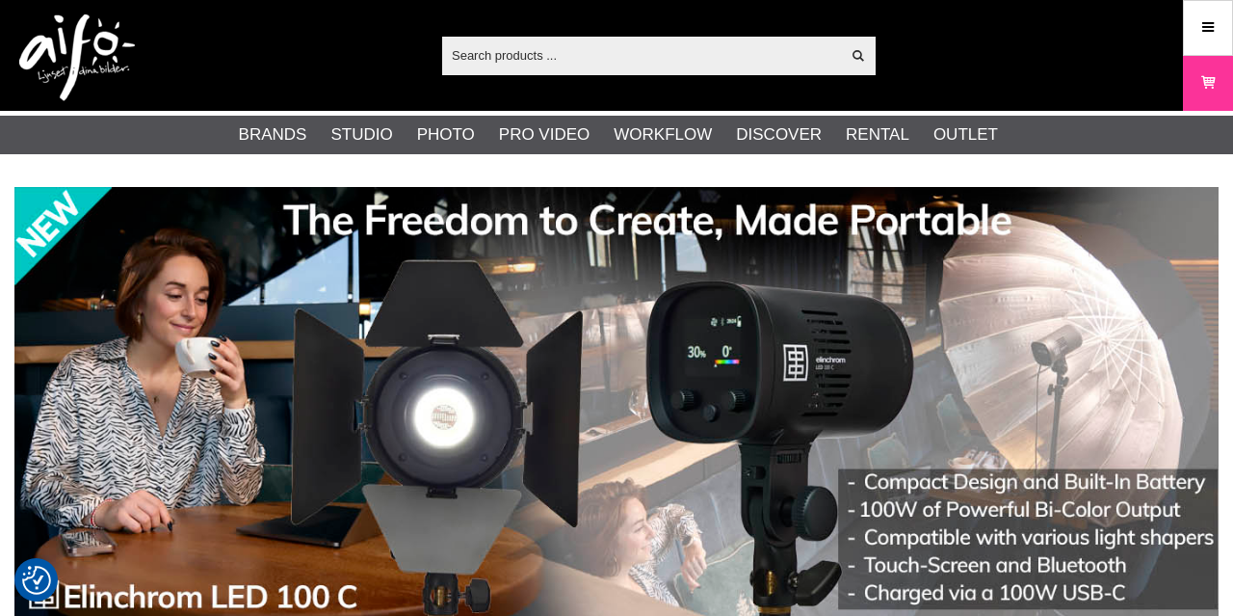
click at [486, 59] on input "text" at bounding box center [641, 54] width 398 height 29
paste input "BLACK DIFFUSER FOR DEEP 125cm"
type input "BLACK DIFFUSER FOR DEEP 125cm"
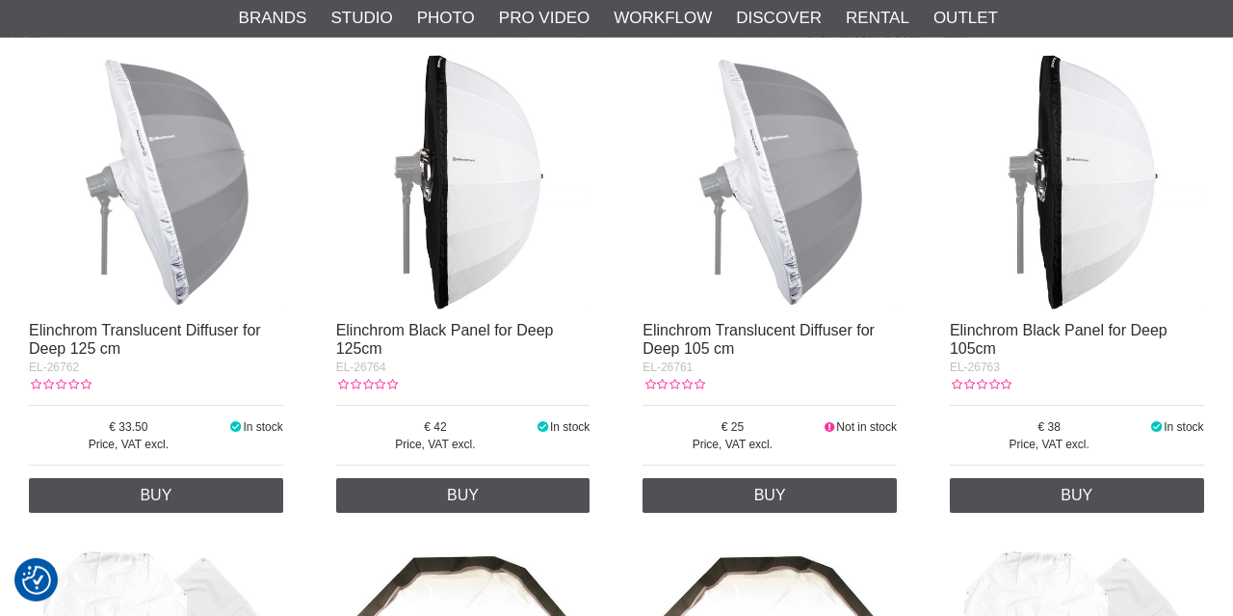
scroll to position [391, 0]
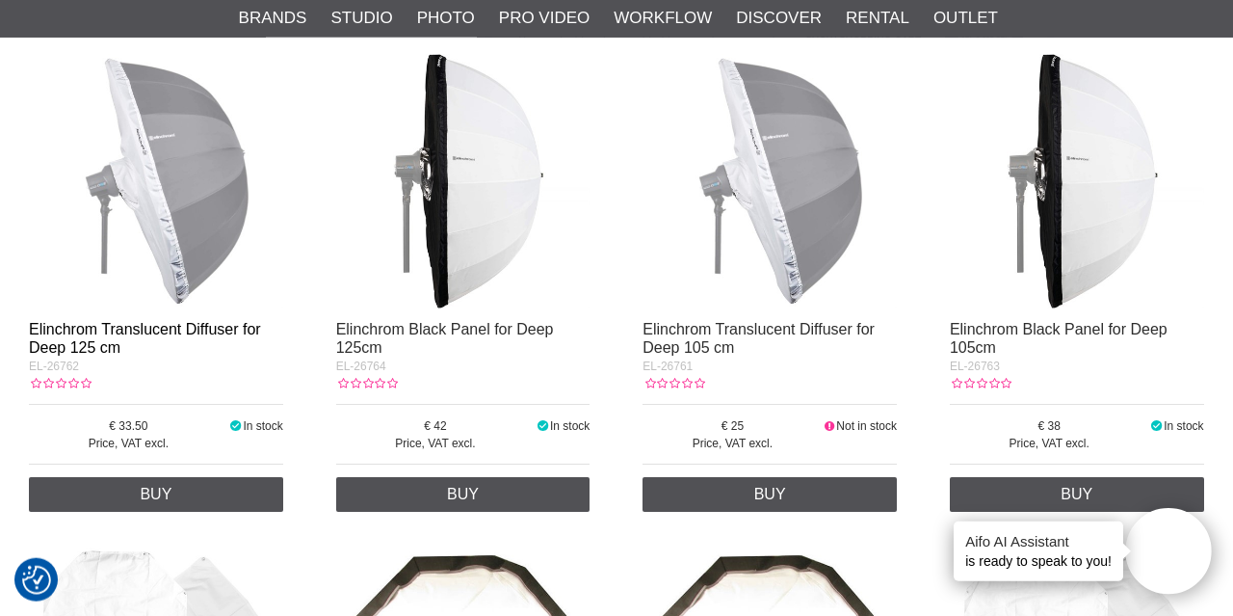
click at [184, 331] on link "Elinchrom Translucent Diffuser for Deep 125 cm" at bounding box center [145, 338] width 232 height 35
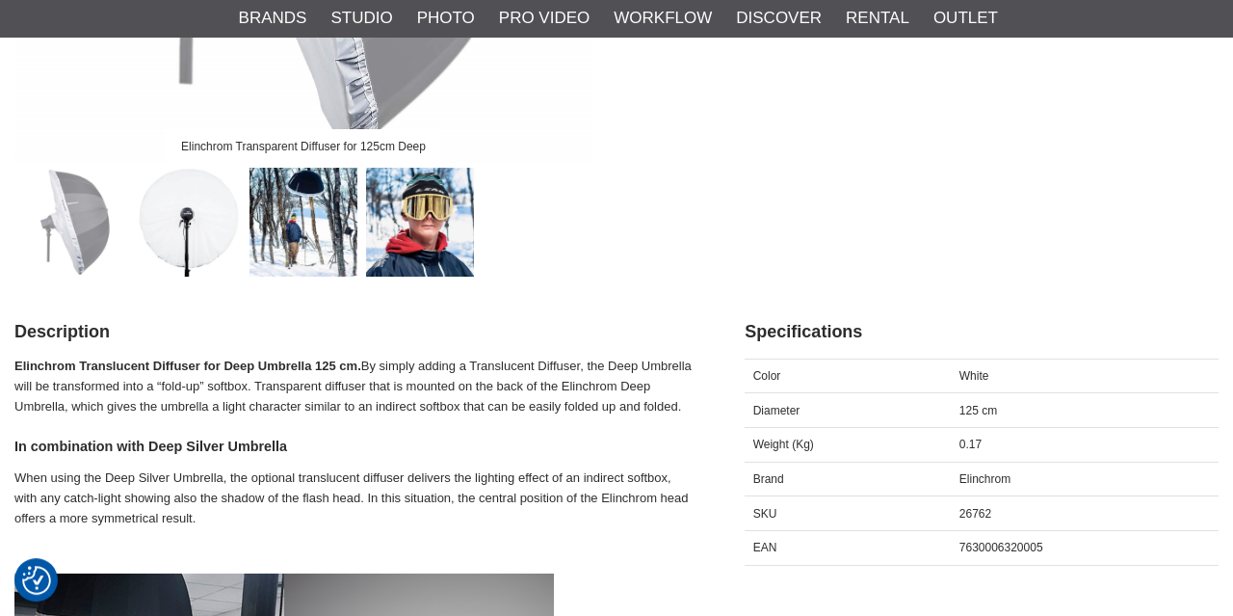
scroll to position [634, 0]
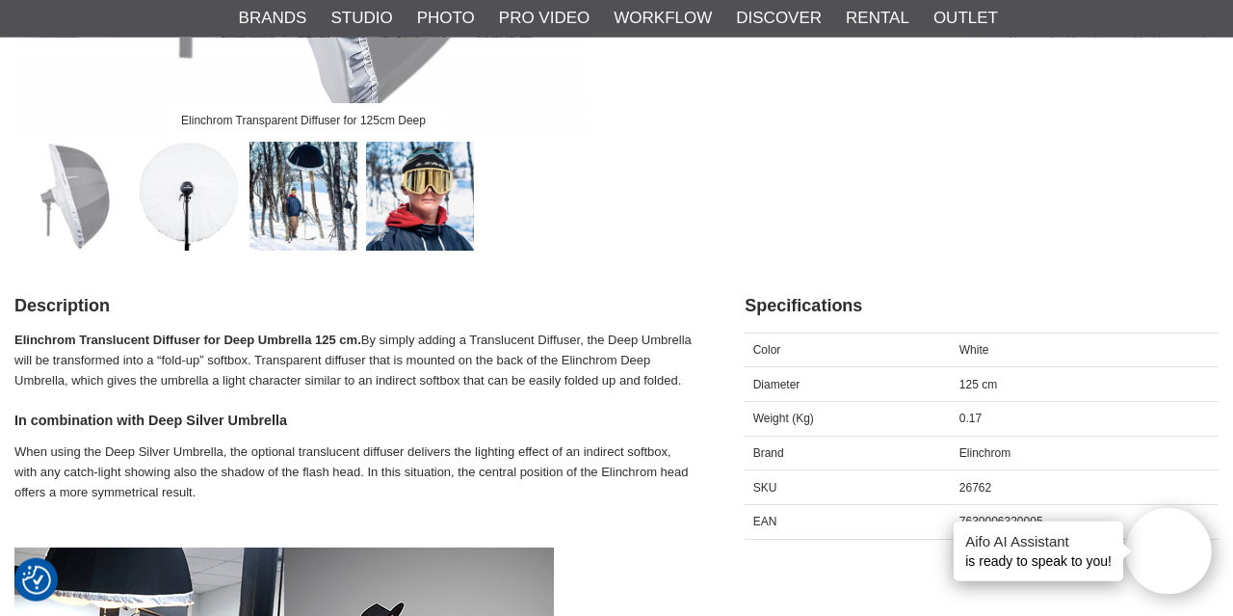
click at [204, 206] on img at bounding box center [187, 196] width 109 height 109
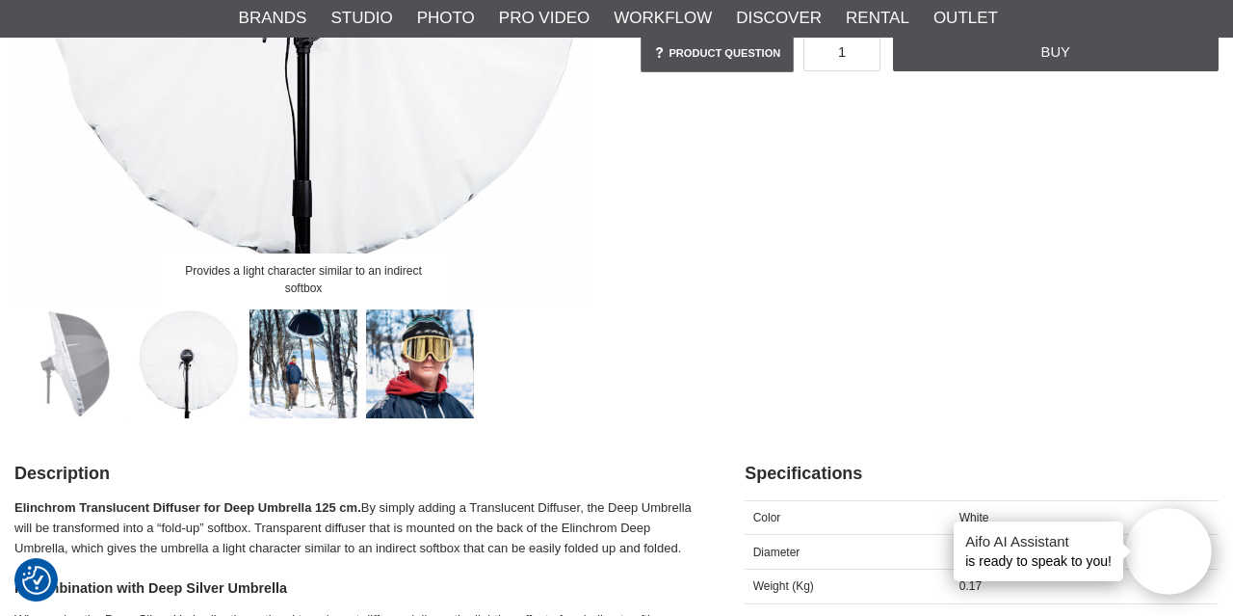
scroll to position [492, 0]
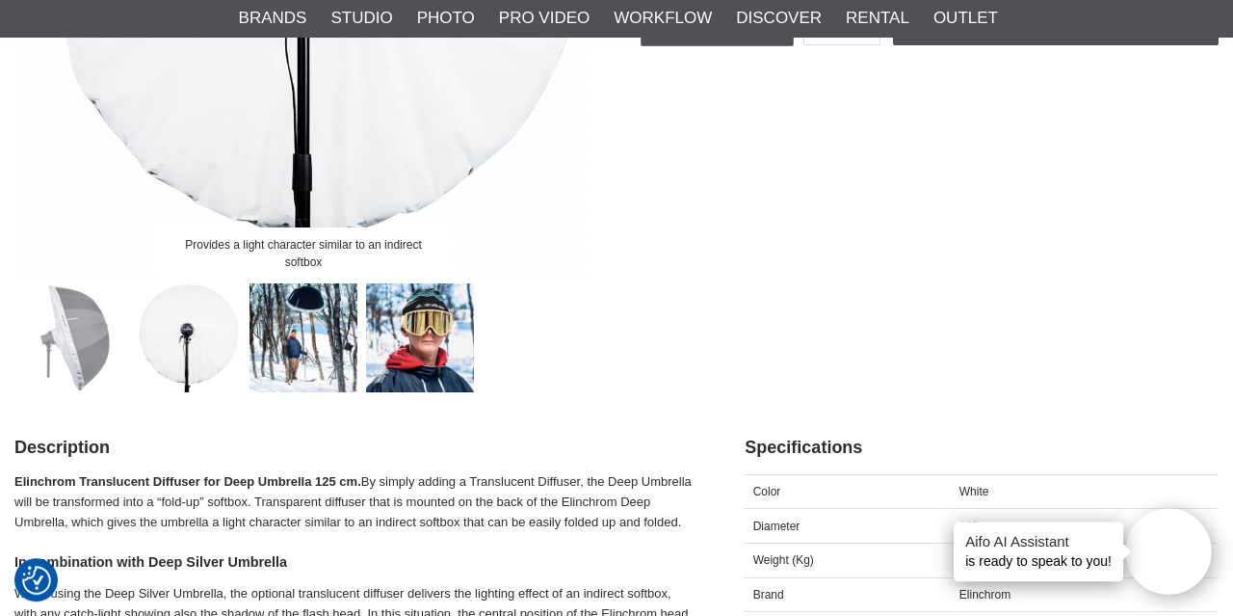
click at [288, 338] on img at bounding box center [303, 337] width 109 height 109
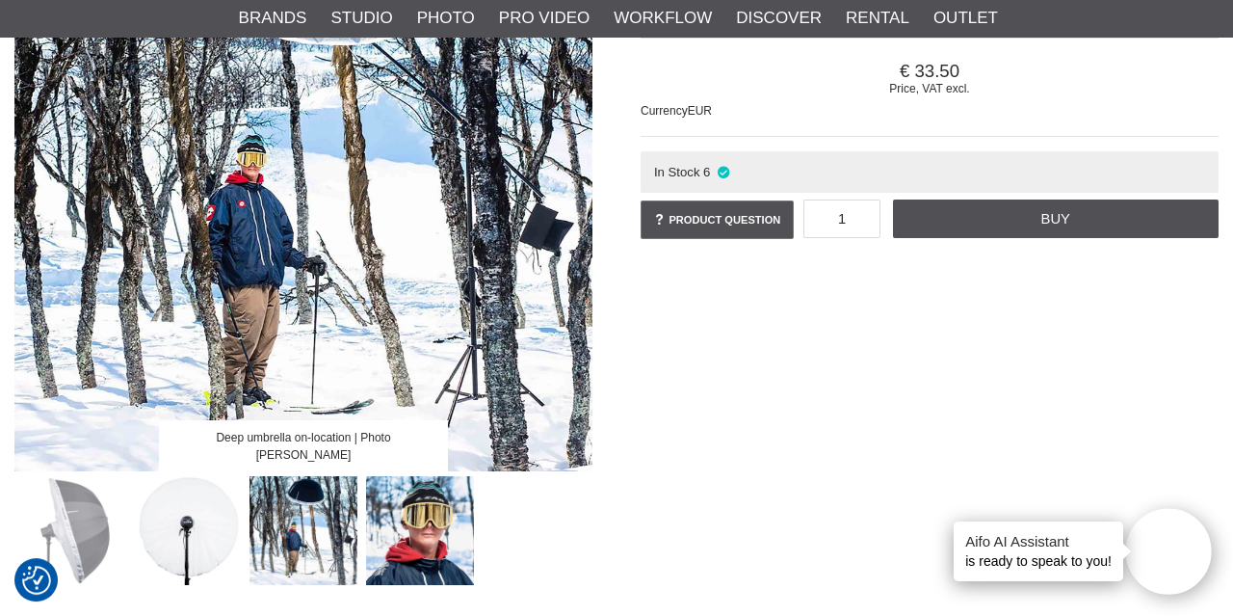
scroll to position [628, 0]
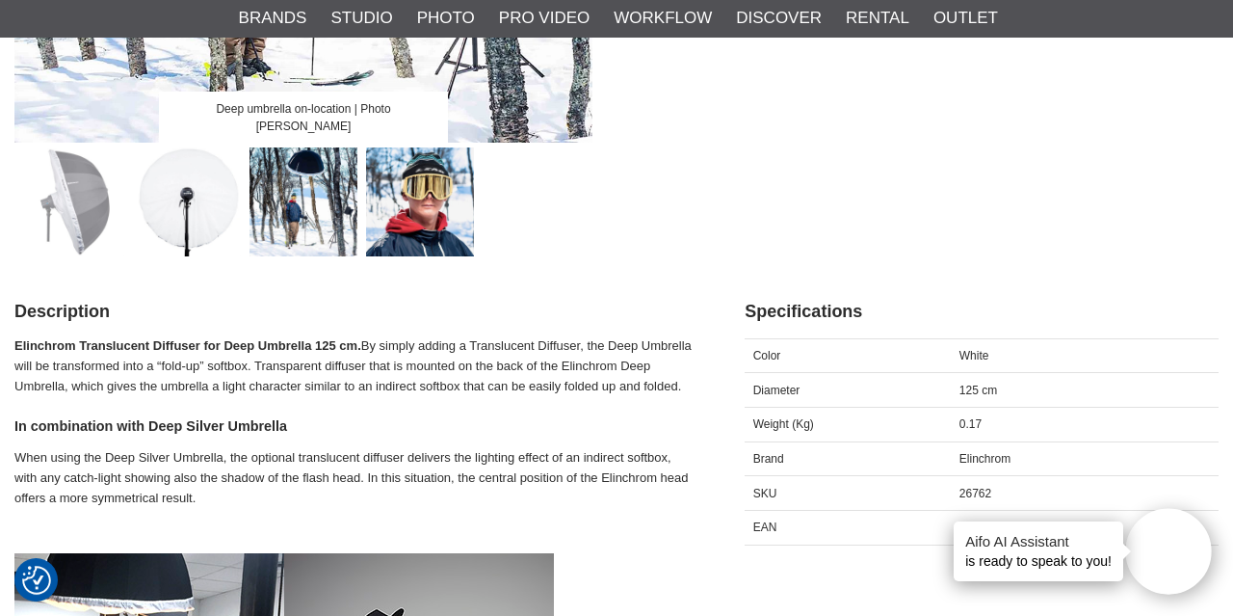
click at [424, 235] on img at bounding box center [420, 201] width 109 height 109
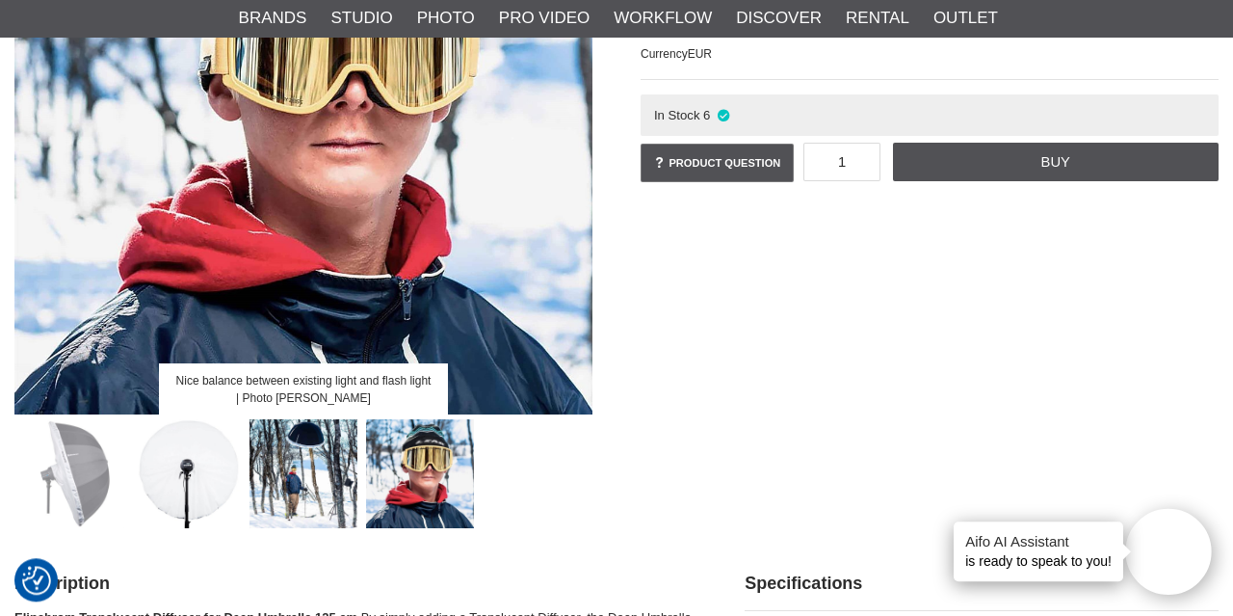
scroll to position [353, 0]
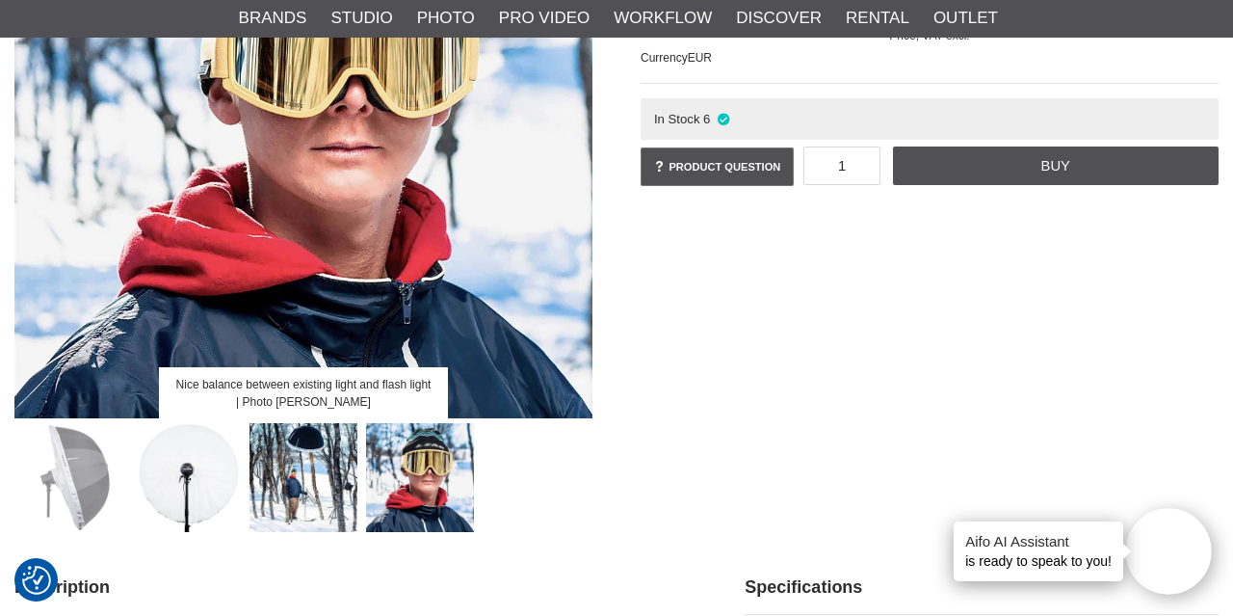
click at [193, 484] on img at bounding box center [187, 477] width 109 height 109
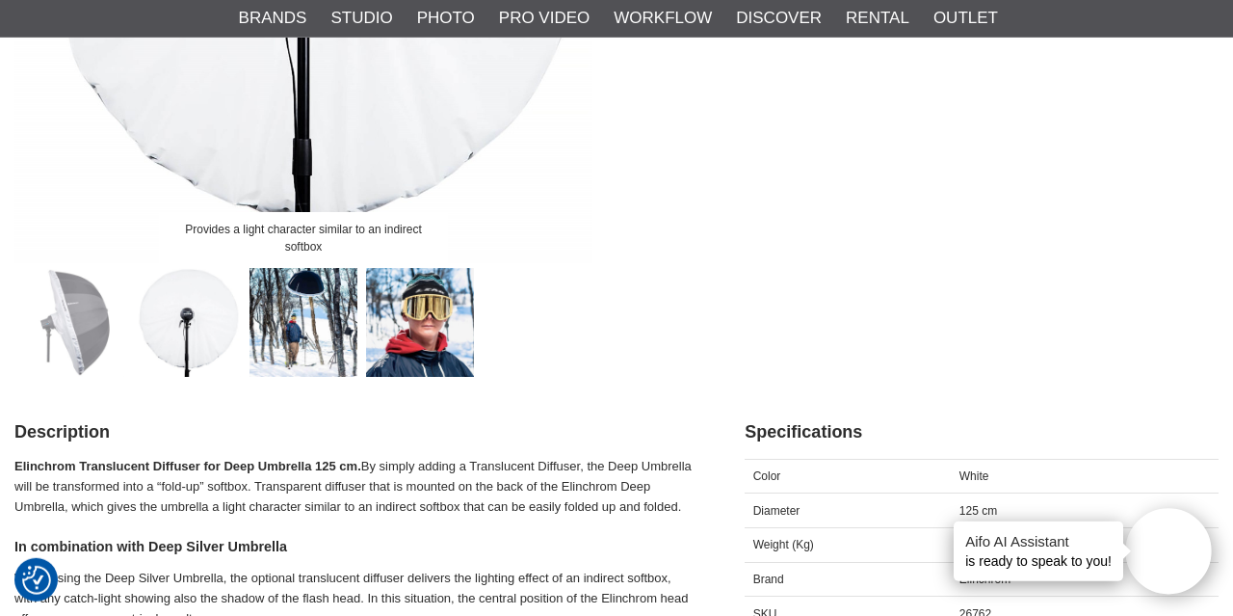
scroll to position [509, 0]
click at [74, 315] on img at bounding box center [70, 321] width 109 height 109
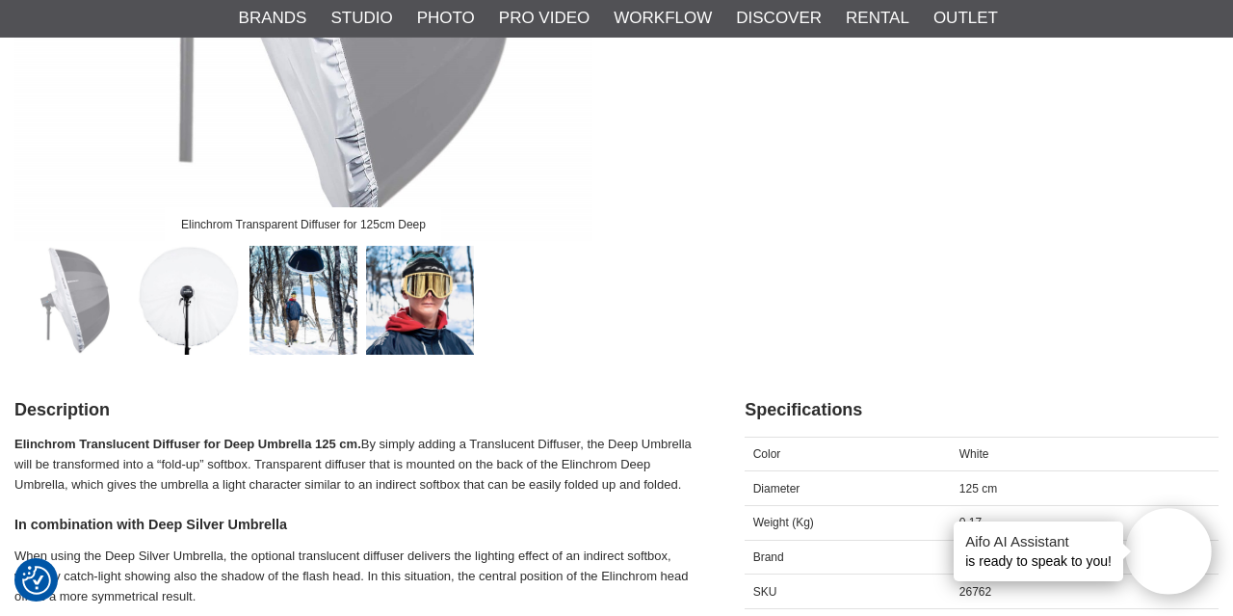
scroll to position [538, 0]
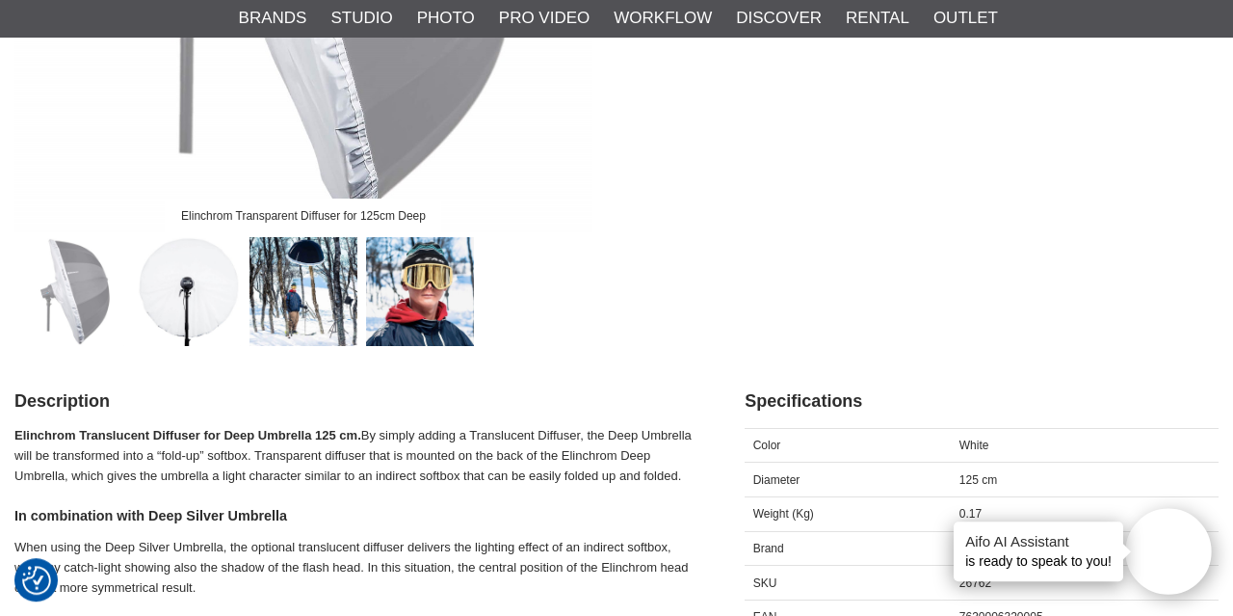
click at [197, 281] on img at bounding box center [187, 291] width 109 height 109
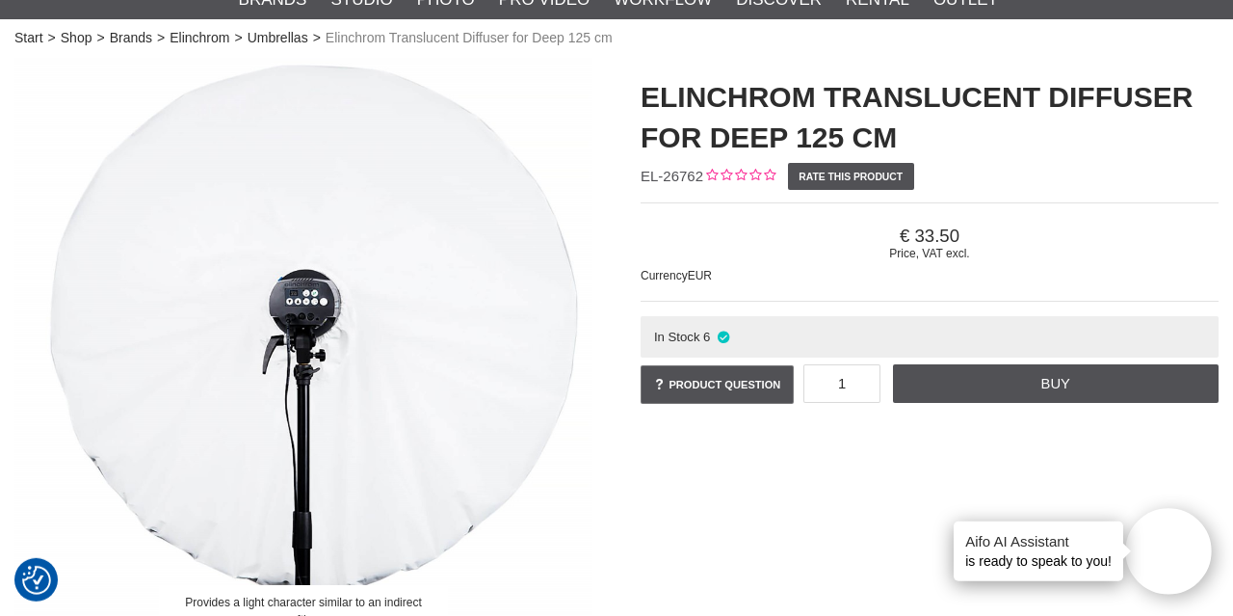
scroll to position [87, 0]
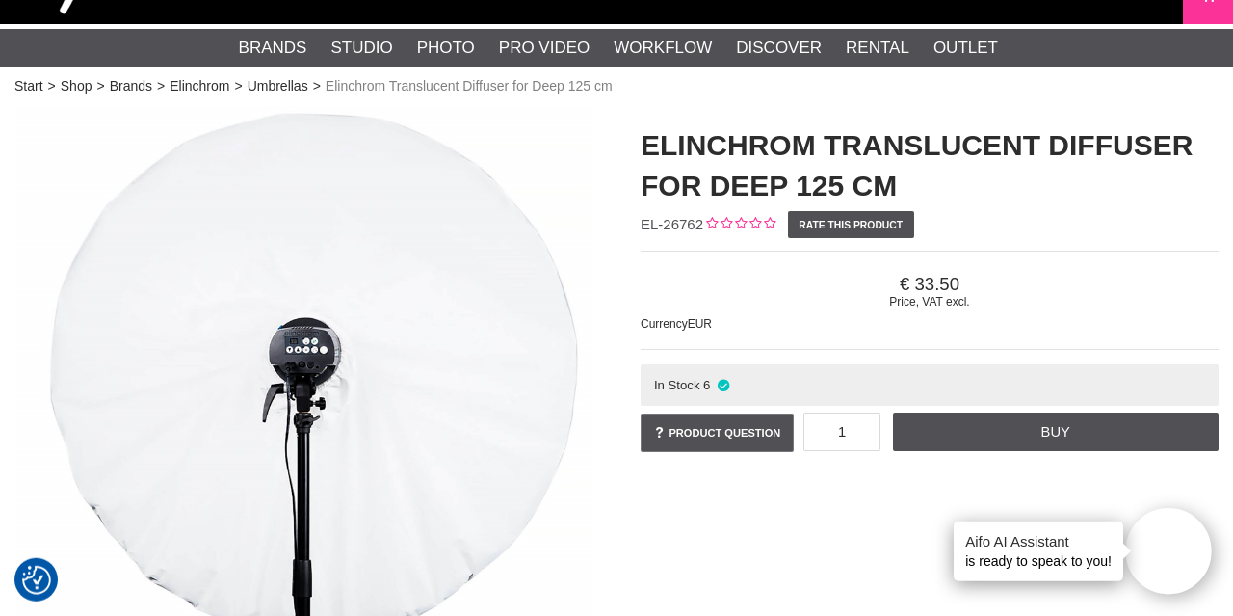
click at [350, 376] on img at bounding box center [303, 395] width 578 height 578
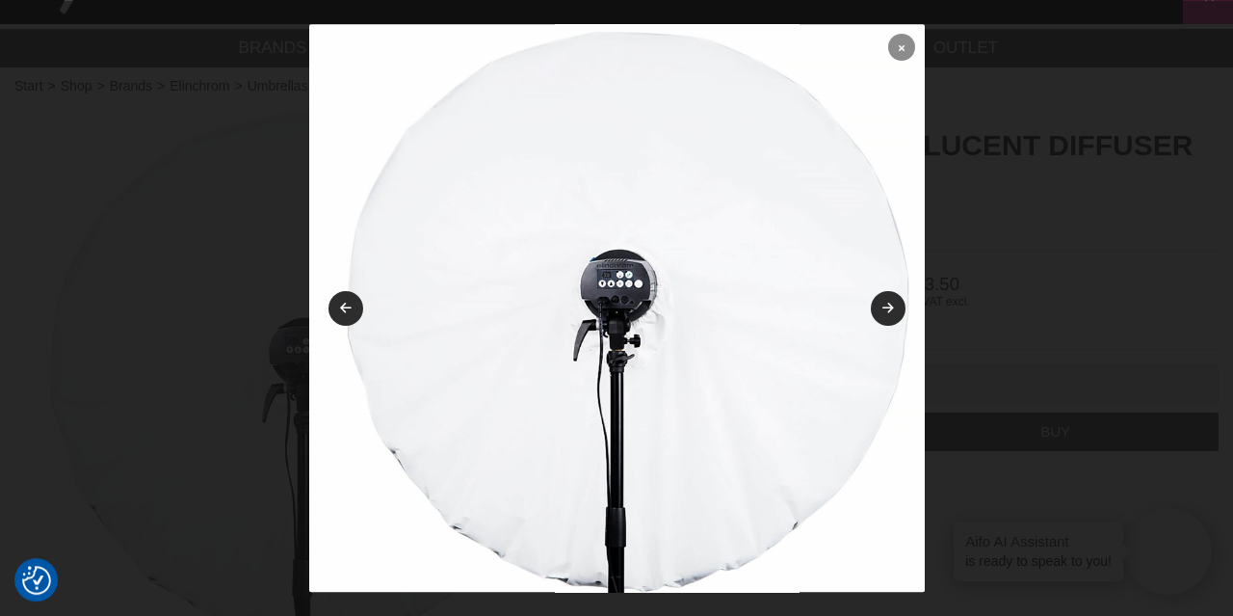
click at [899, 47] on link at bounding box center [901, 47] width 27 height 27
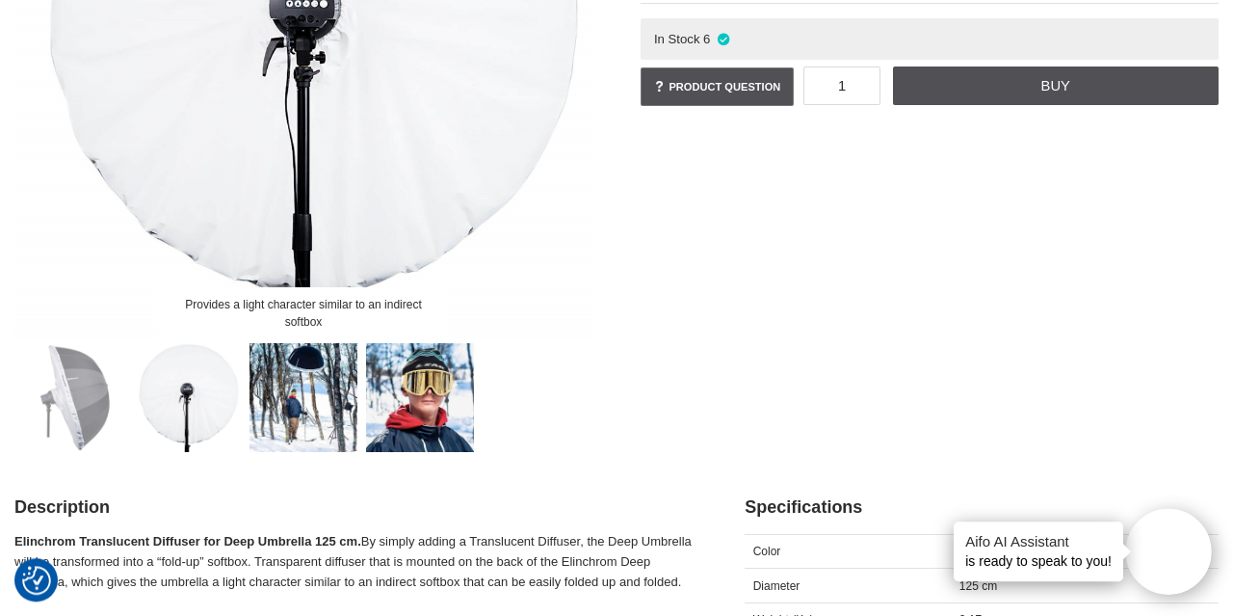
scroll to position [475, 0]
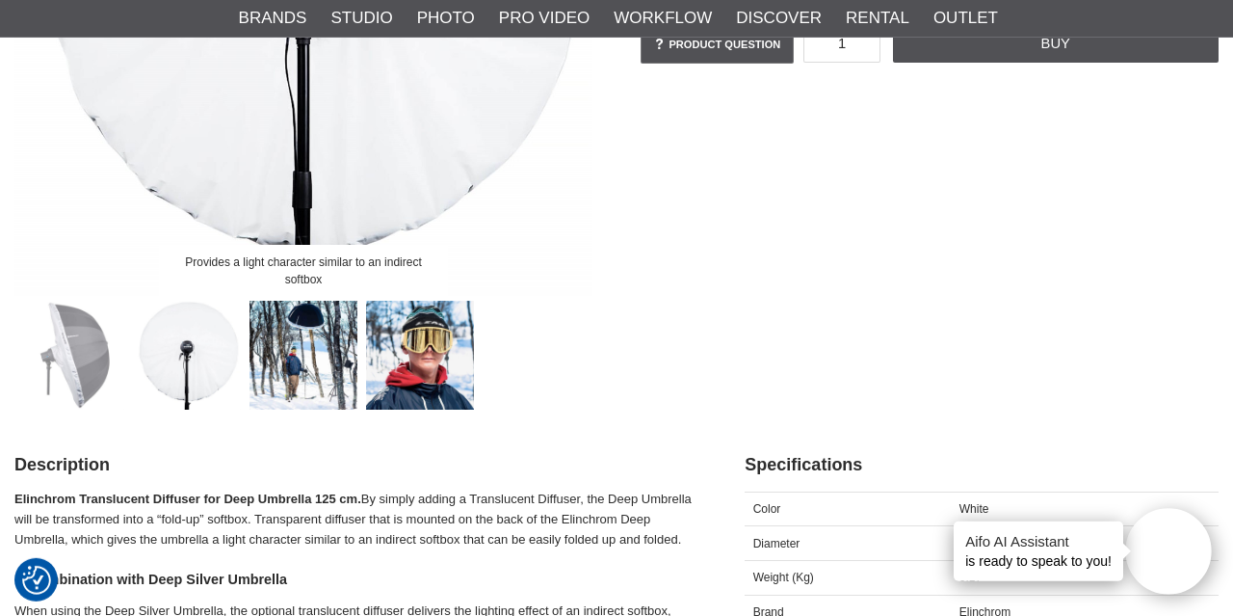
click at [61, 361] on img at bounding box center [70, 355] width 109 height 109
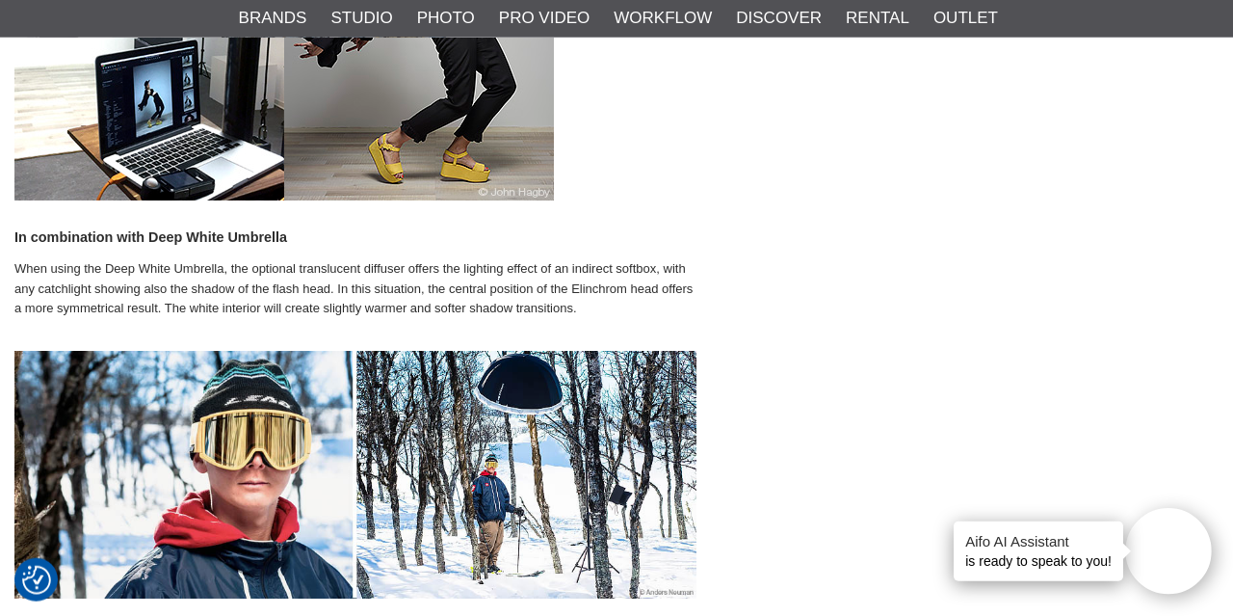
scroll to position [1652, 0]
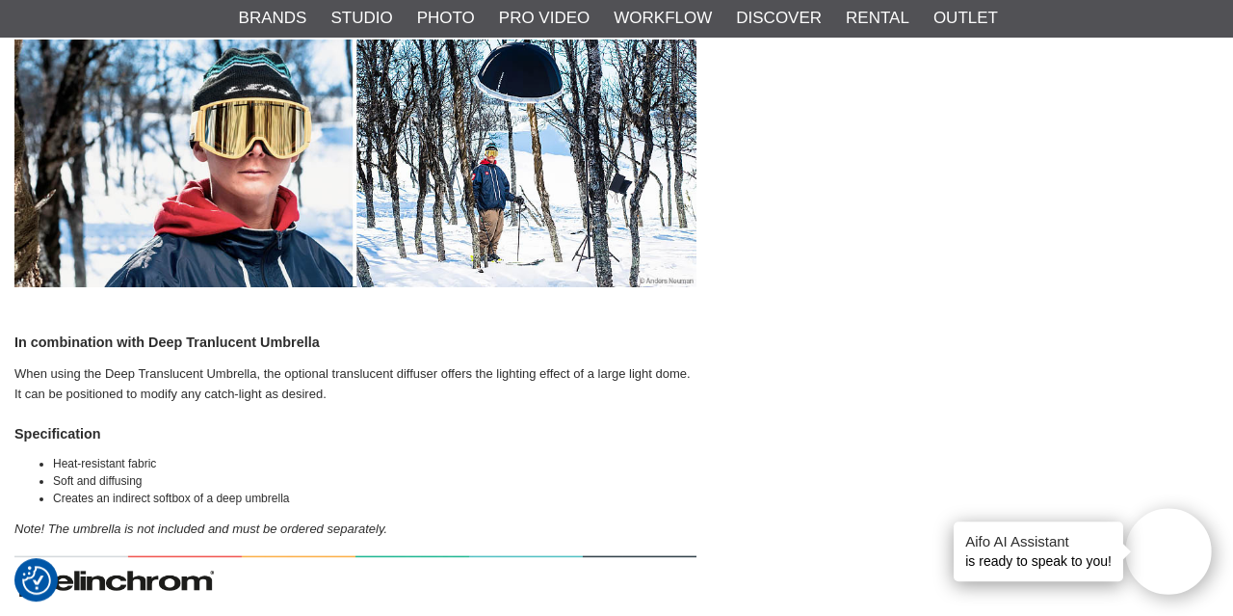
click at [504, 127] on img at bounding box center [355, 163] width 682 height 248
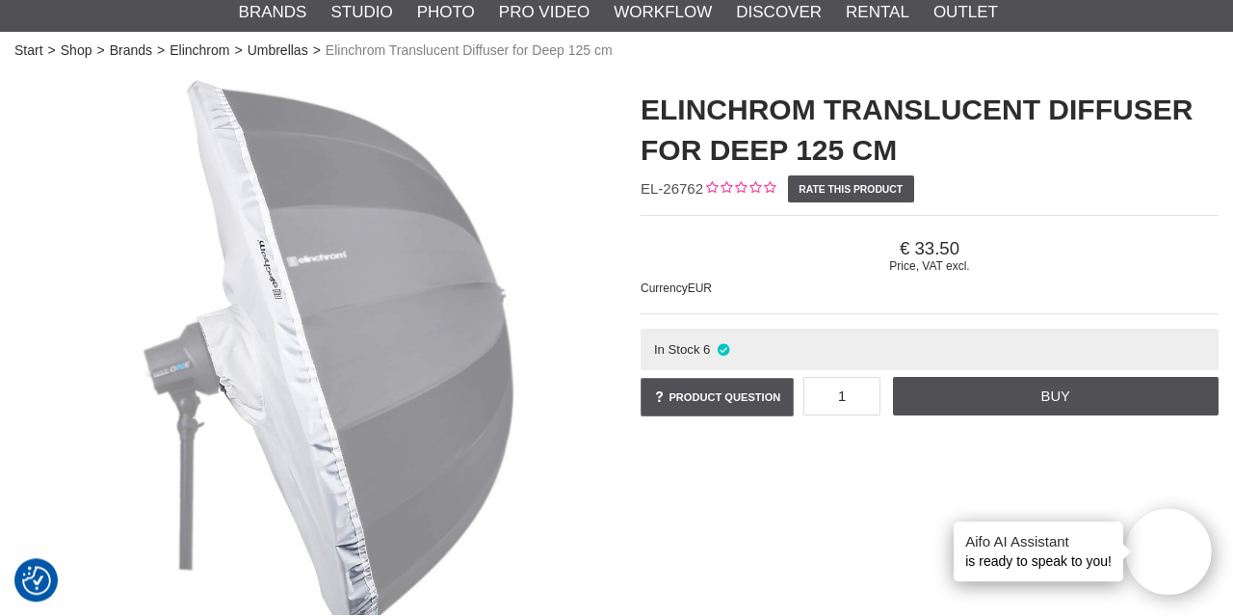
scroll to position [0, 0]
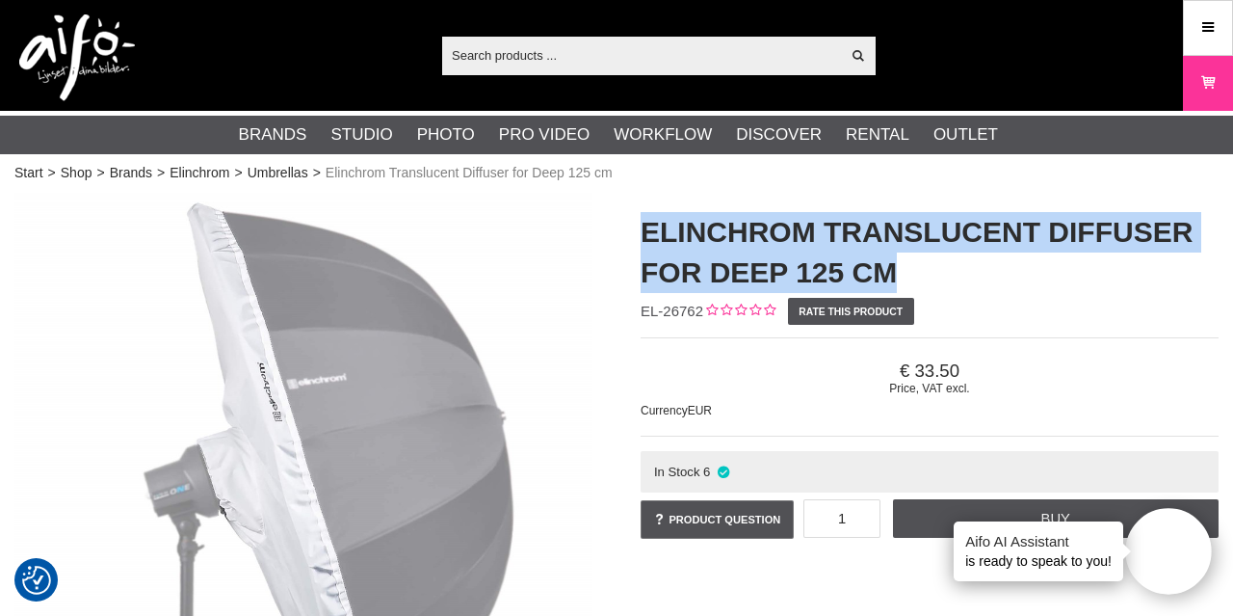
drag, startPoint x: 648, startPoint y: 228, endPoint x: 920, endPoint y: 271, distance: 274.9
click at [920, 271] on h1 "Elinchrom Translucent Diffuser for Deep 125 cm" at bounding box center [930, 252] width 578 height 81
copy h1 "Elinchrom Translucent Diffuser for Deep 125 cm"
